Goal: Information Seeking & Learning: Learn about a topic

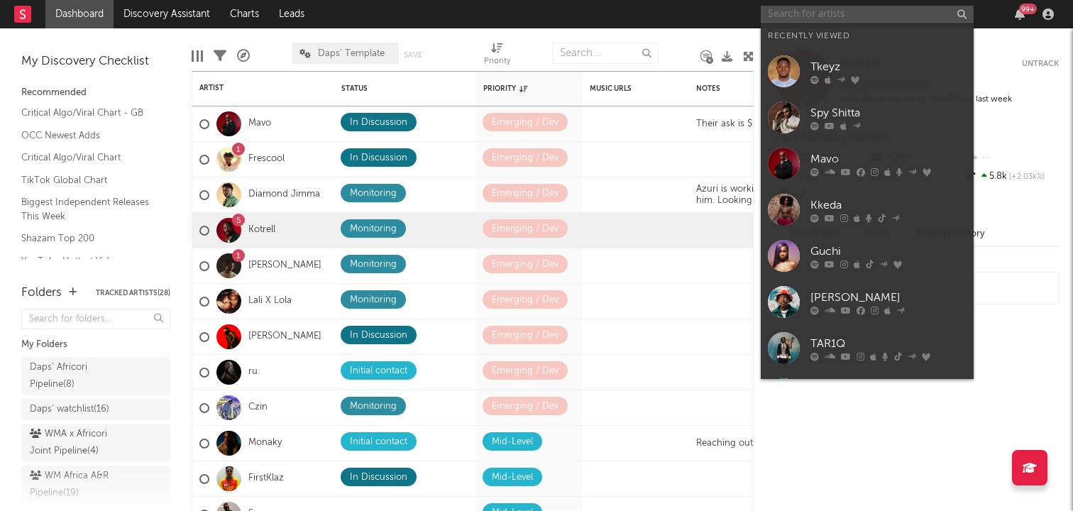
click at [845, 18] on input "text" at bounding box center [867, 15] width 213 height 18
type input "b"
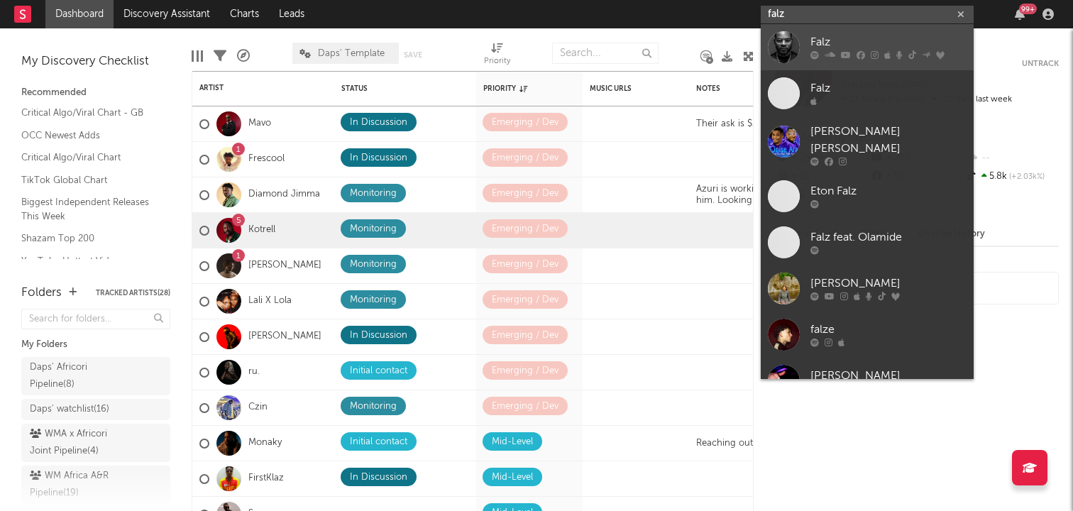
type input "falz"
click at [789, 48] on div at bounding box center [784, 47] width 32 height 32
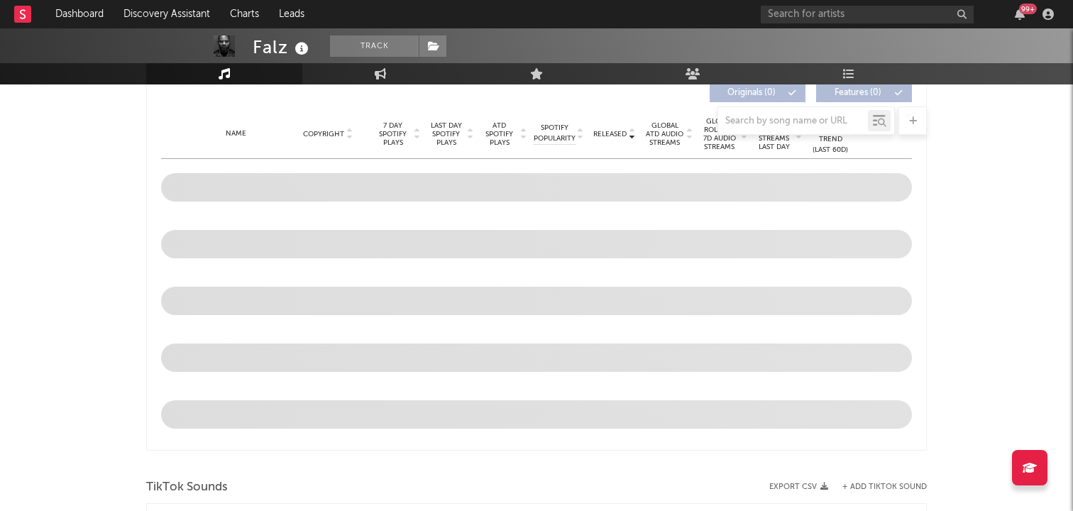
scroll to position [564, 0]
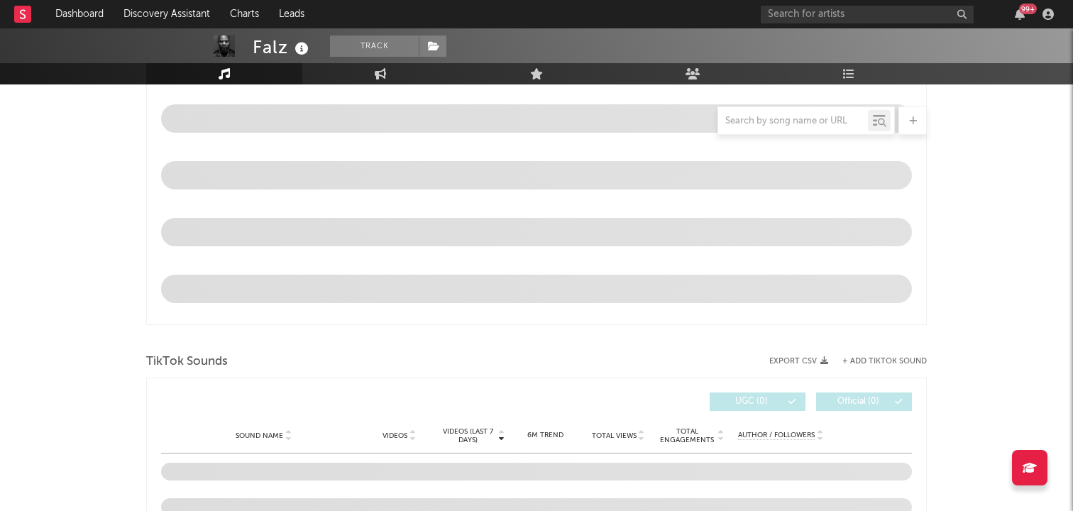
select select "6m"
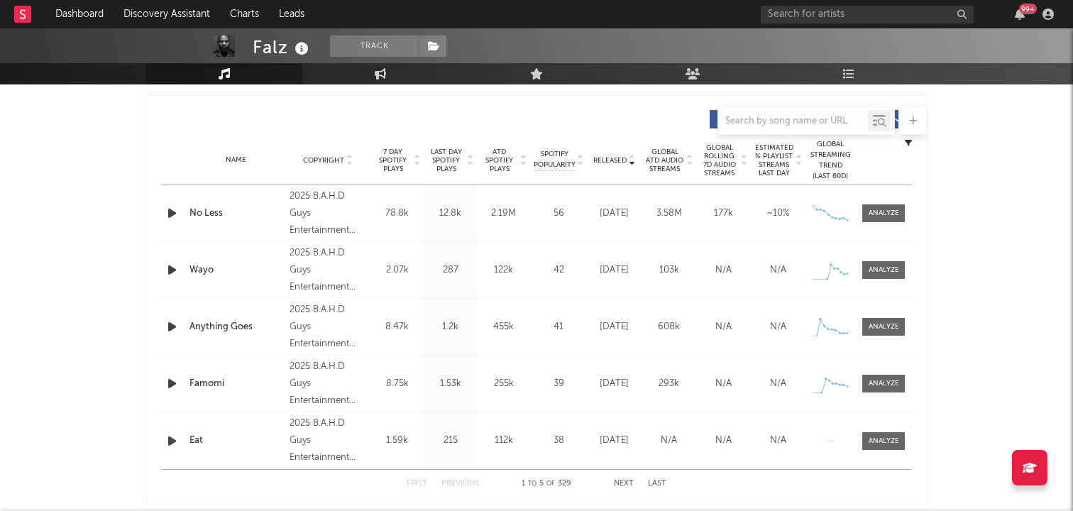
scroll to position [520, 0]
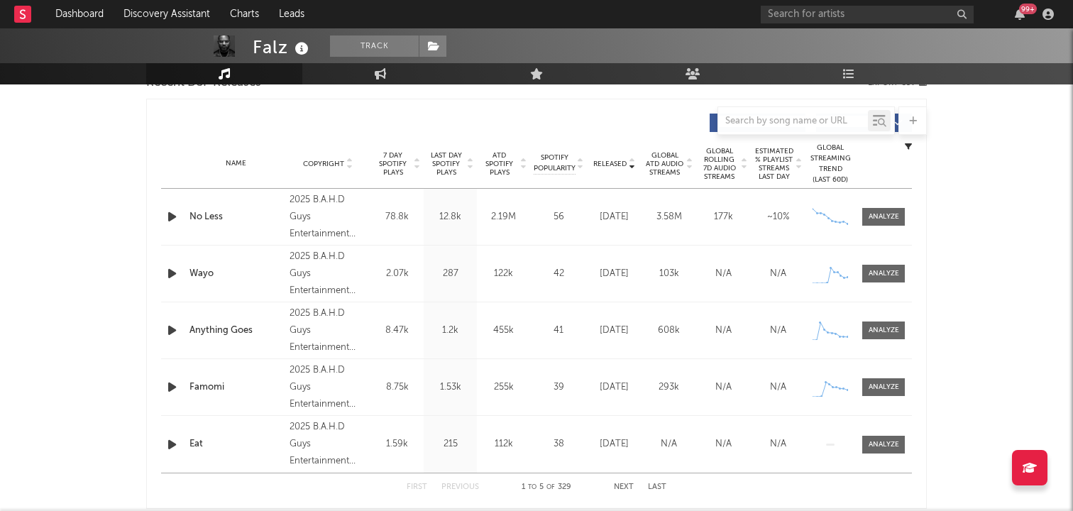
click at [688, 168] on icon at bounding box center [689, 167] width 7 height 6
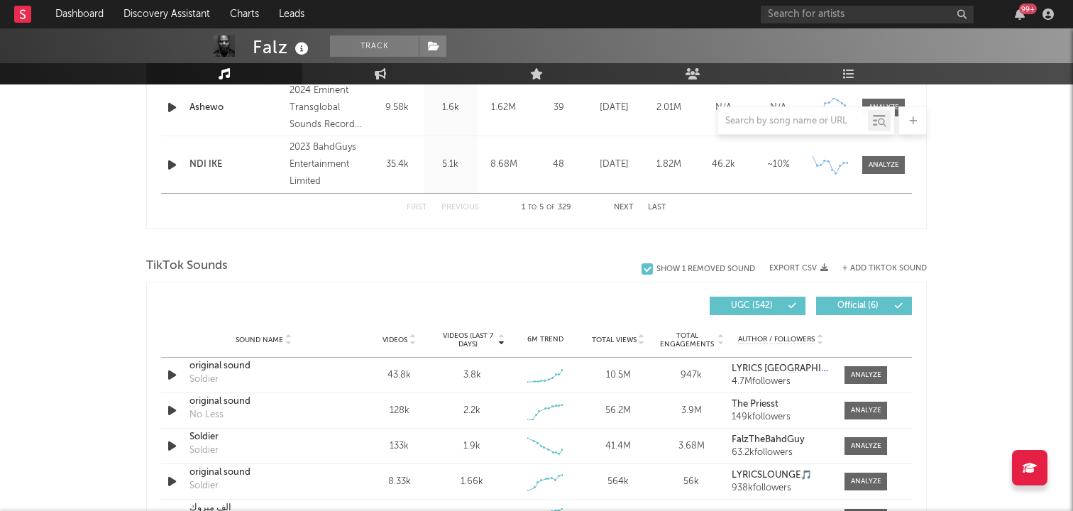
scroll to position [798, 0]
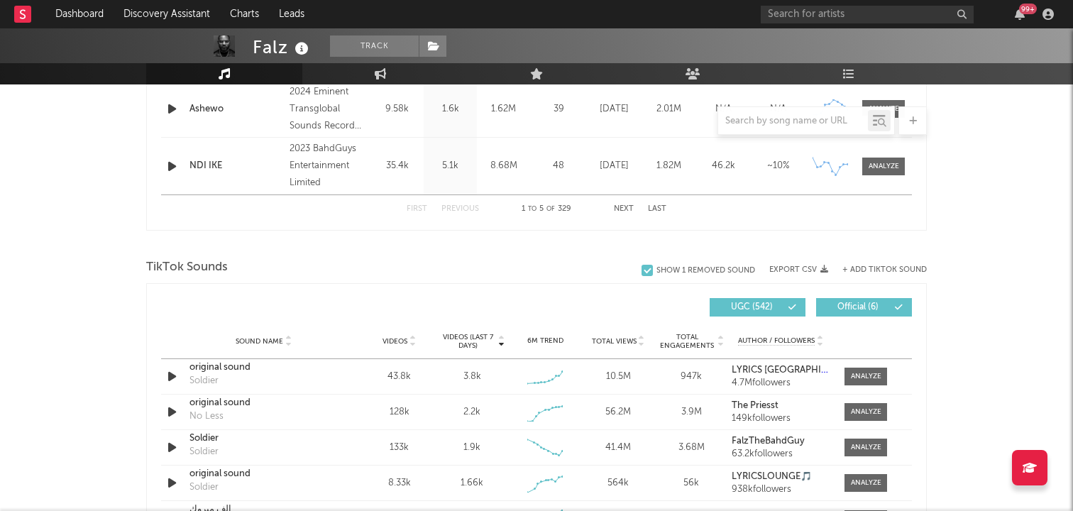
click at [620, 211] on button "Next" at bounding box center [624, 209] width 20 height 8
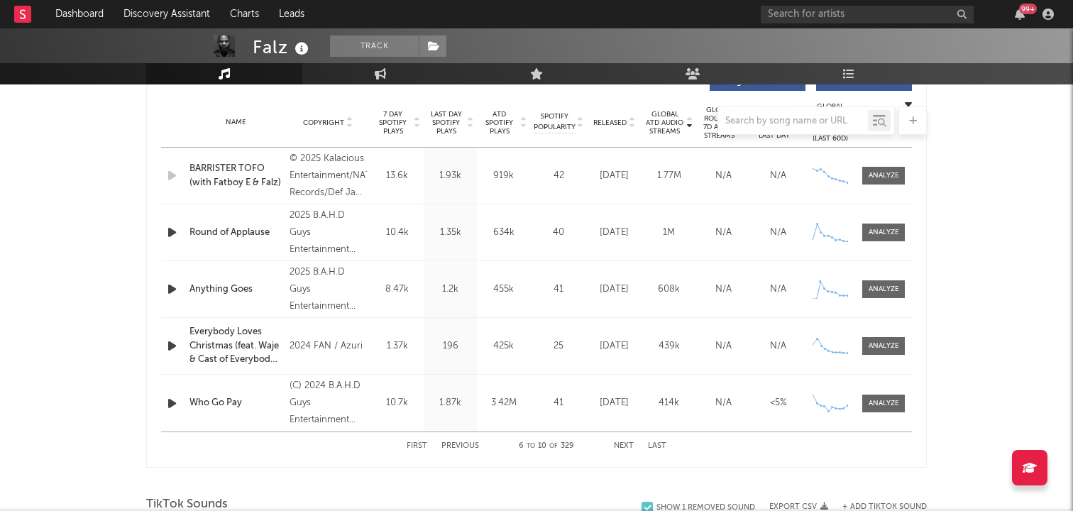
scroll to position [578, 0]
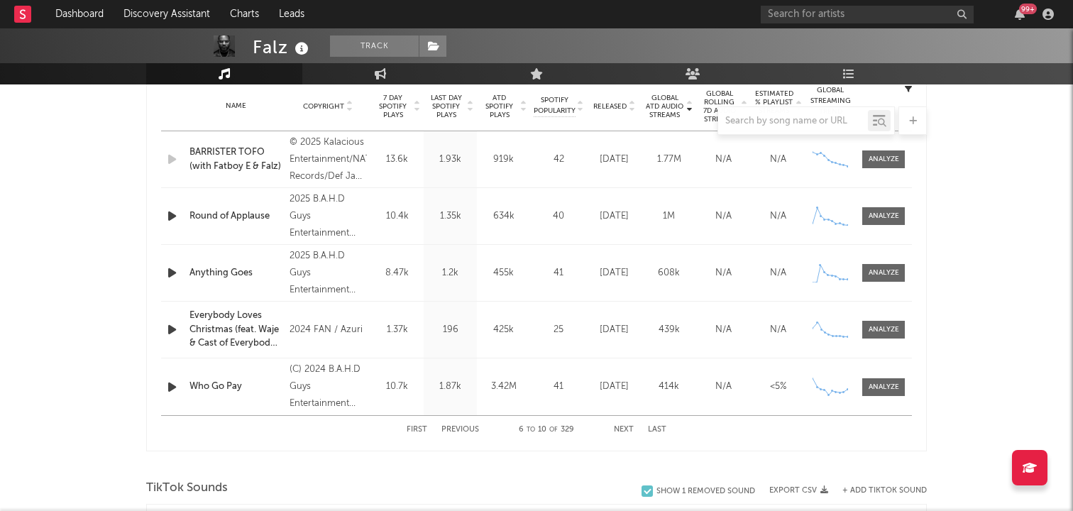
click at [620, 428] on button "Next" at bounding box center [624, 430] width 20 height 8
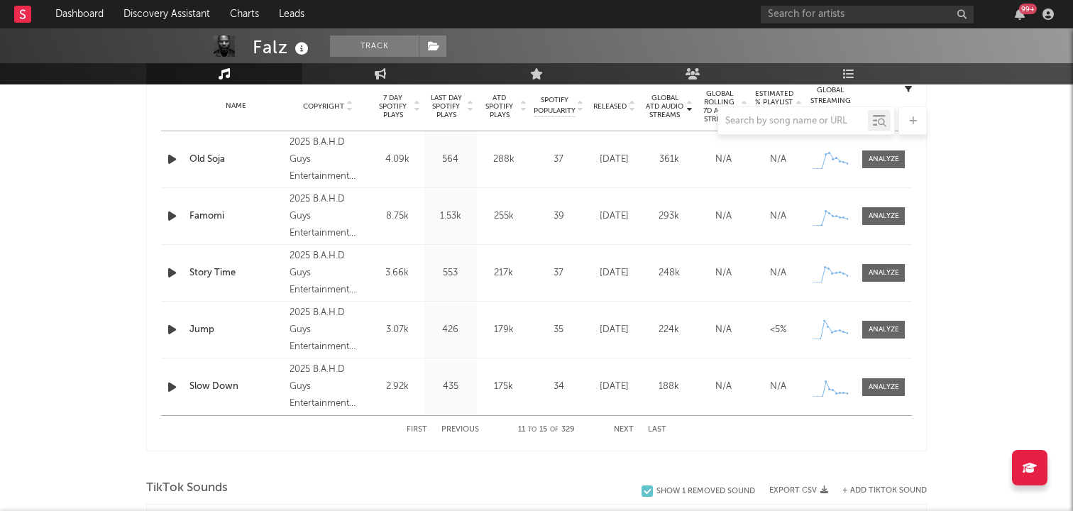
click at [620, 428] on button "Next" at bounding box center [624, 430] width 20 height 8
click at [525, 109] on div at bounding box center [536, 120] width 781 height 28
click at [521, 109] on div at bounding box center [536, 120] width 781 height 28
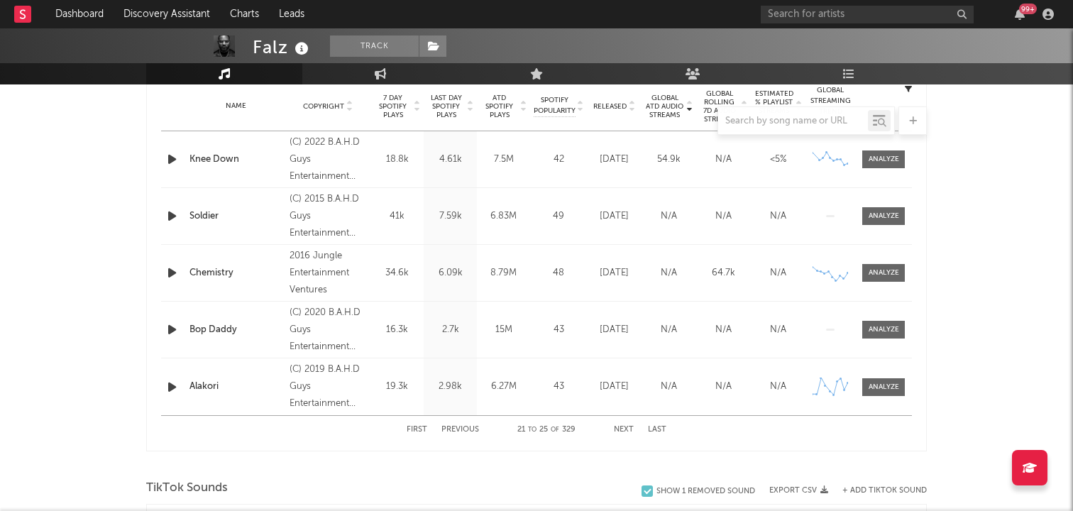
click at [521, 109] on div at bounding box center [536, 120] width 781 height 28
click at [522, 101] on icon at bounding box center [523, 104] width 7 height 6
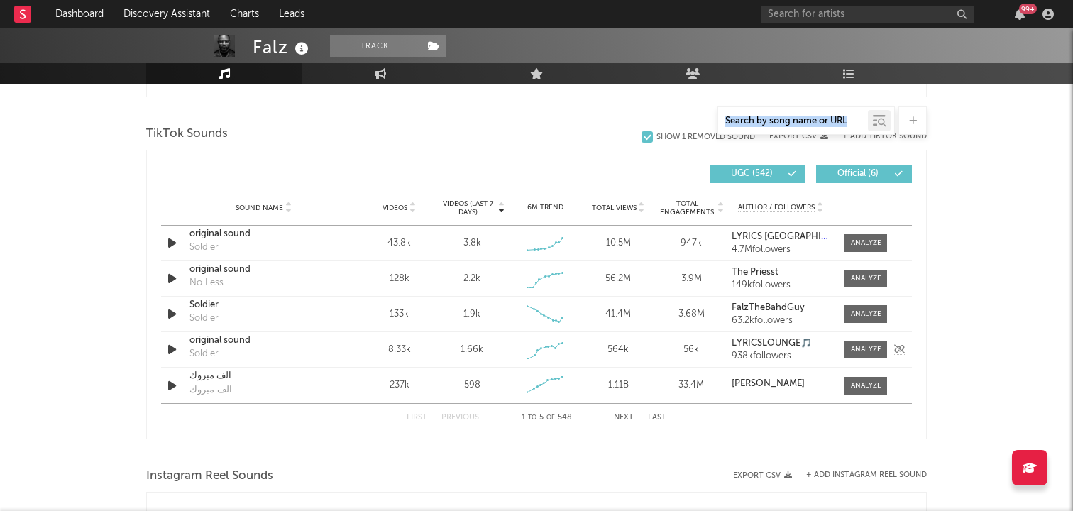
scroll to position [913, 0]
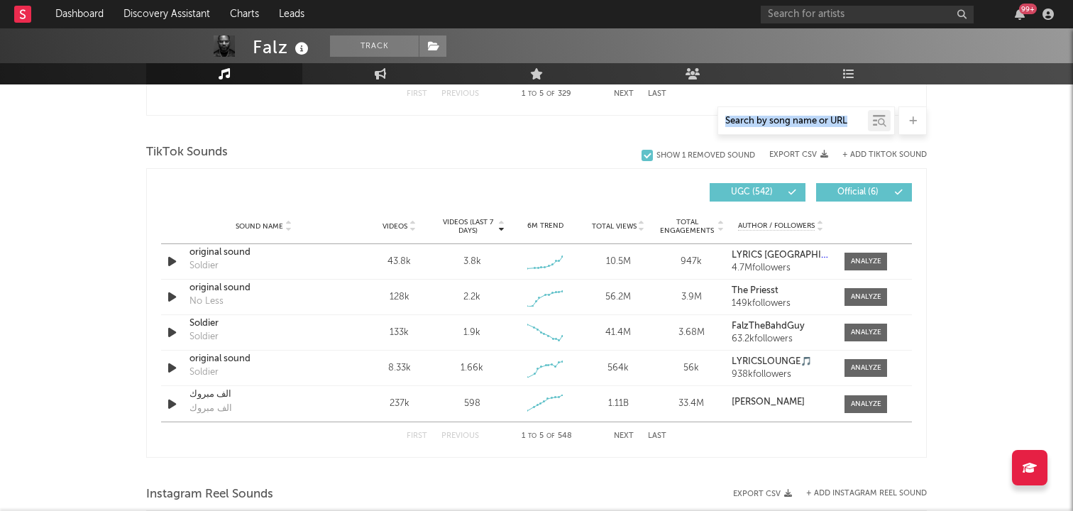
click at [617, 434] on button "Next" at bounding box center [624, 436] width 20 height 8
click at [168, 260] on icon "button" at bounding box center [172, 262] width 15 height 18
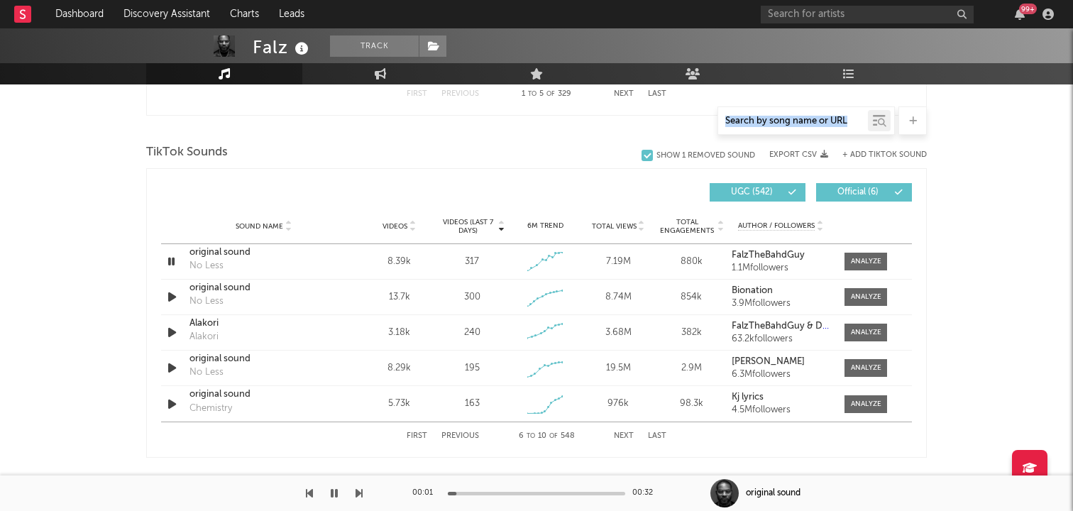
click at [623, 432] on button "Next" at bounding box center [624, 436] width 20 height 8
click at [617, 437] on button "Next" at bounding box center [624, 436] width 20 height 8
click at [168, 366] on icon "button" at bounding box center [172, 368] width 15 height 18
click at [621, 434] on button "Next" at bounding box center [624, 436] width 20 height 8
click at [169, 370] on icon "button" at bounding box center [172, 368] width 15 height 18
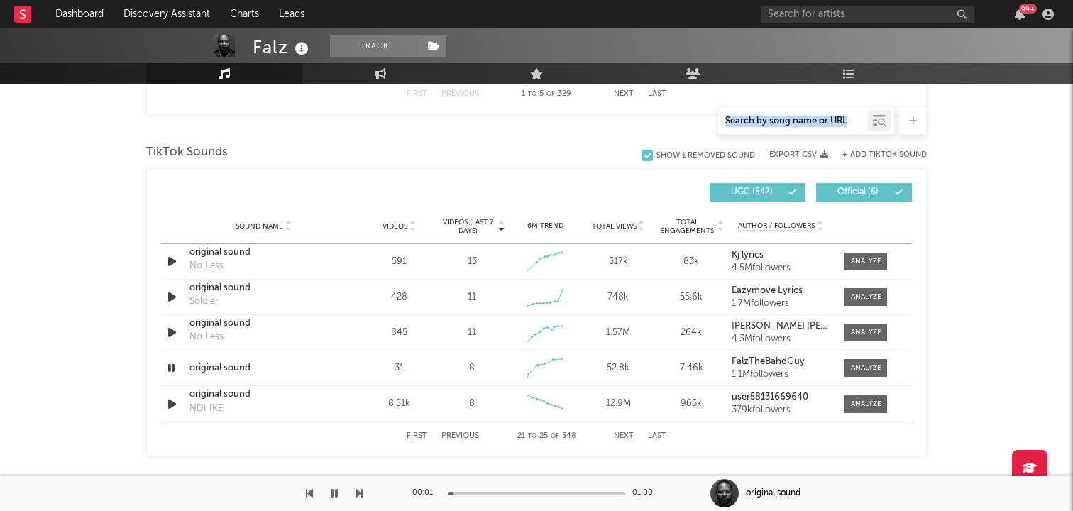
click at [623, 438] on button "Next" at bounding box center [624, 436] width 20 height 8
click at [168, 401] on icon "button" at bounding box center [172, 404] width 15 height 18
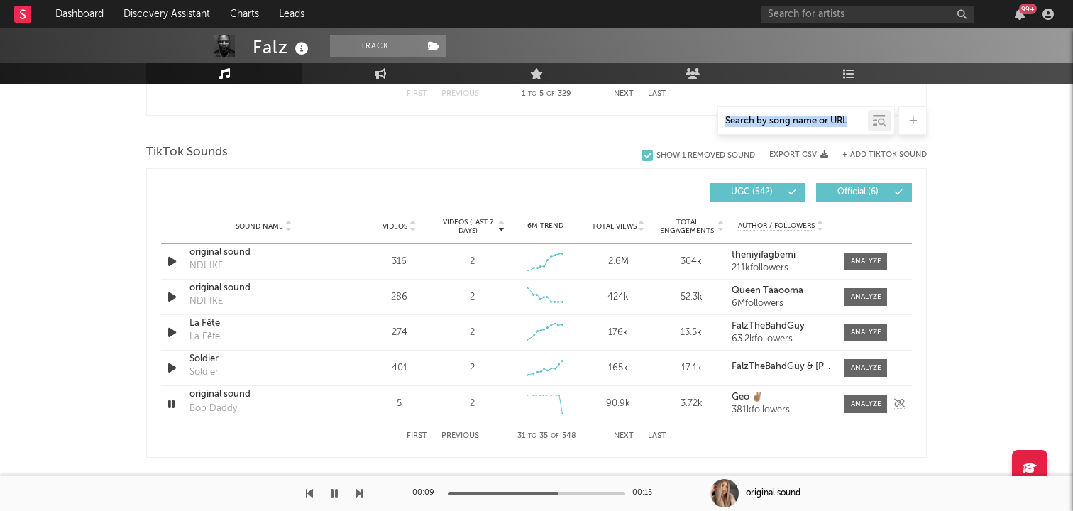
click at [226, 407] on div "Bop Daddy" at bounding box center [214, 409] width 48 height 14
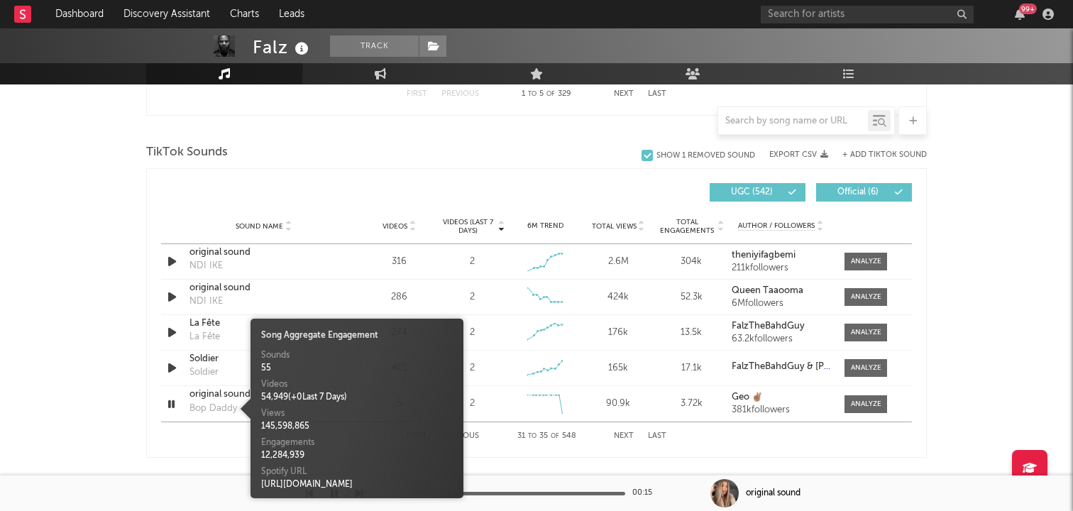
click at [126, 398] on div "Falz Track [GEOGRAPHIC_DATA] | Afrobeats Edit Track Benchmark Summary 1,321,630…" at bounding box center [536, 187] width 1073 height 2144
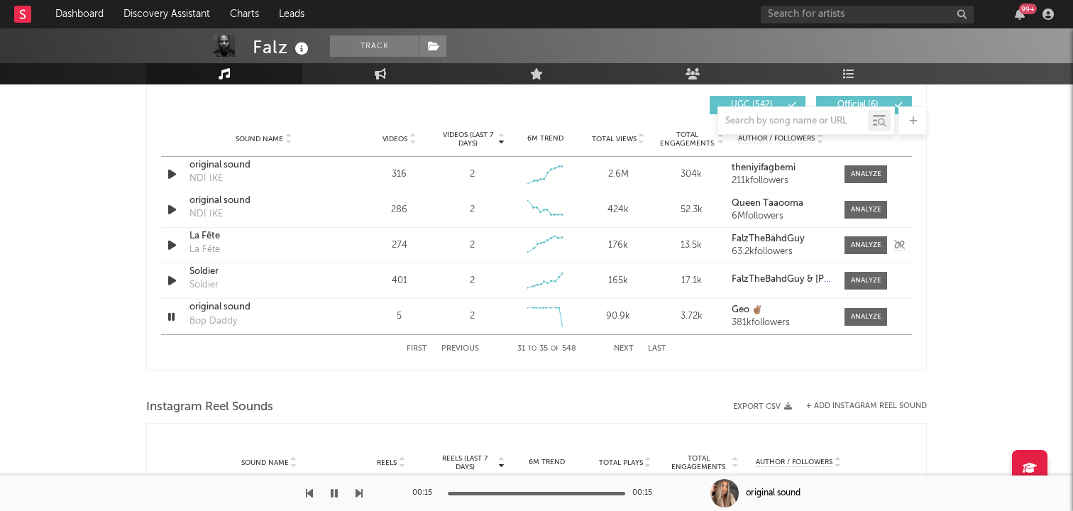
scroll to position [1006, 0]
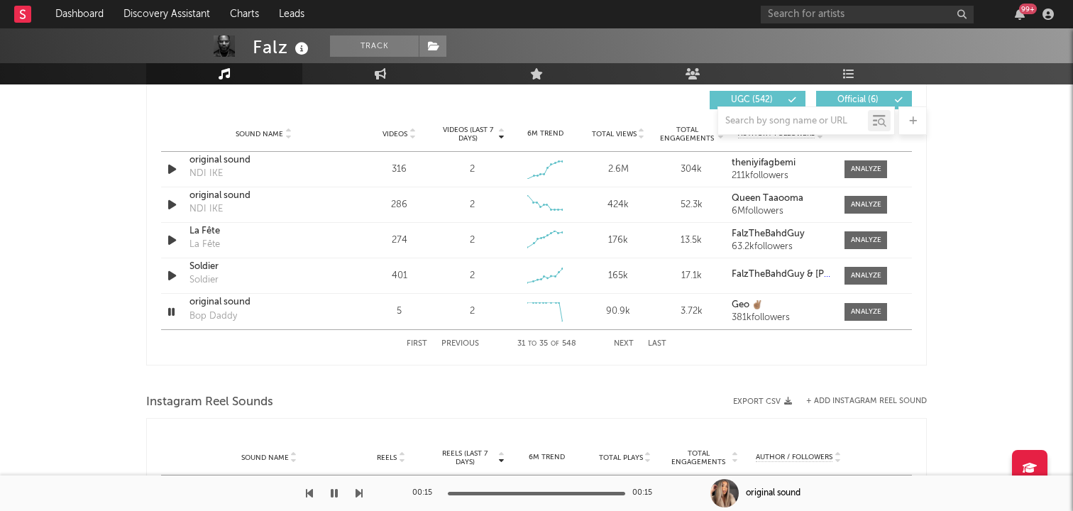
click at [615, 339] on div "First Previous 31 to 35 of 548 Next Last" at bounding box center [537, 344] width 260 height 28
click at [619, 342] on button "Next" at bounding box center [624, 344] width 20 height 8
click at [172, 312] on icon "button" at bounding box center [172, 312] width 15 height 18
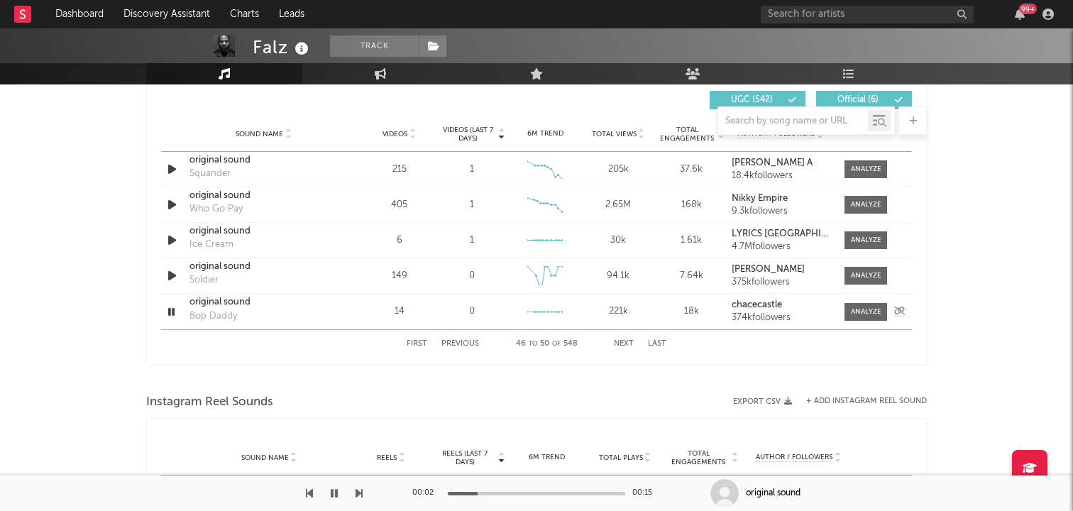
click at [171, 313] on icon "button" at bounding box center [171, 312] width 13 height 18
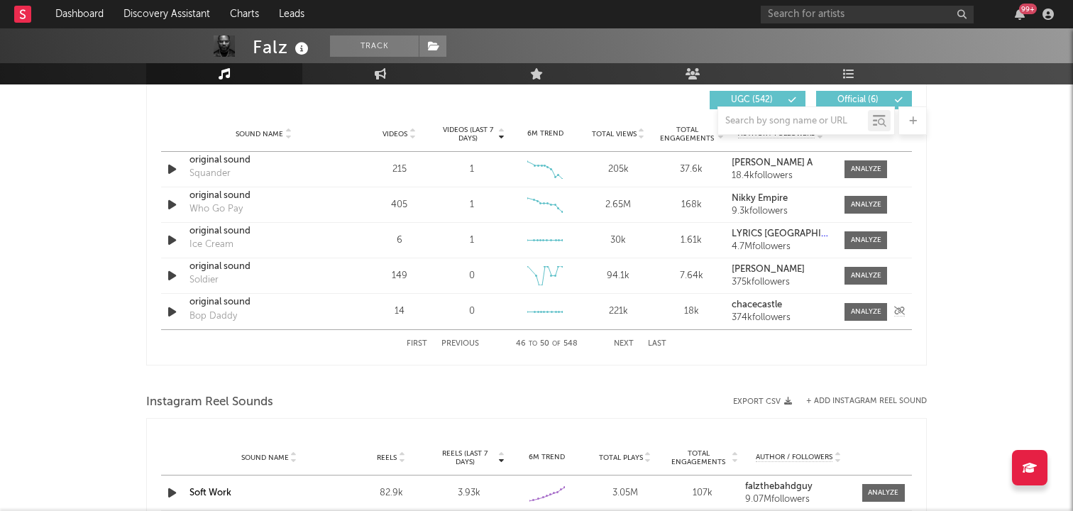
click at [216, 323] on div "original sound Bop Daddy" at bounding box center [264, 311] width 148 height 33
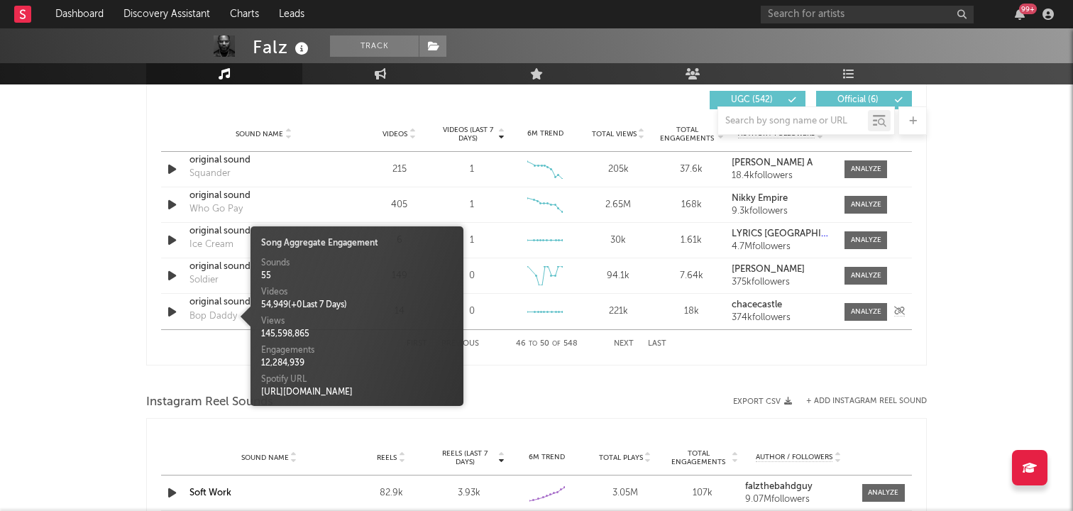
click at [216, 314] on div "Bop Daddy" at bounding box center [214, 316] width 48 height 14
